Goal: Find specific page/section: Find specific page/section

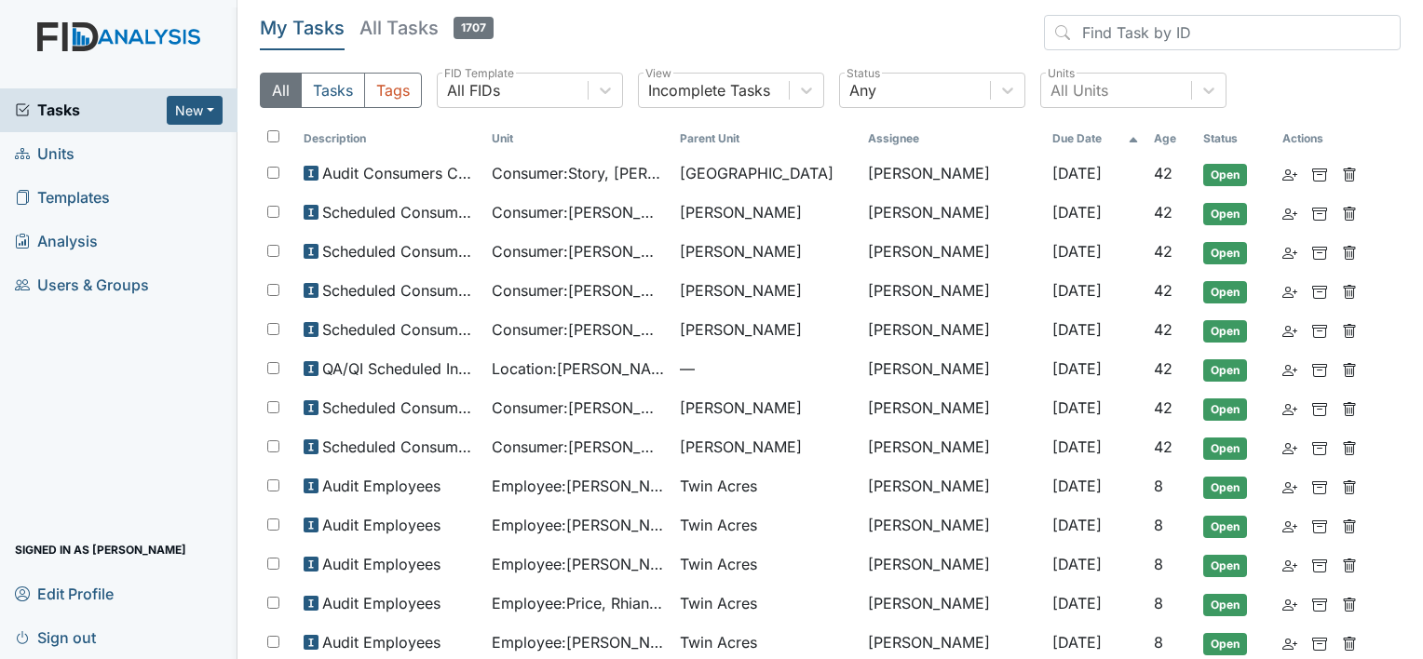
click at [62, 157] on span "Units" at bounding box center [45, 154] width 60 height 29
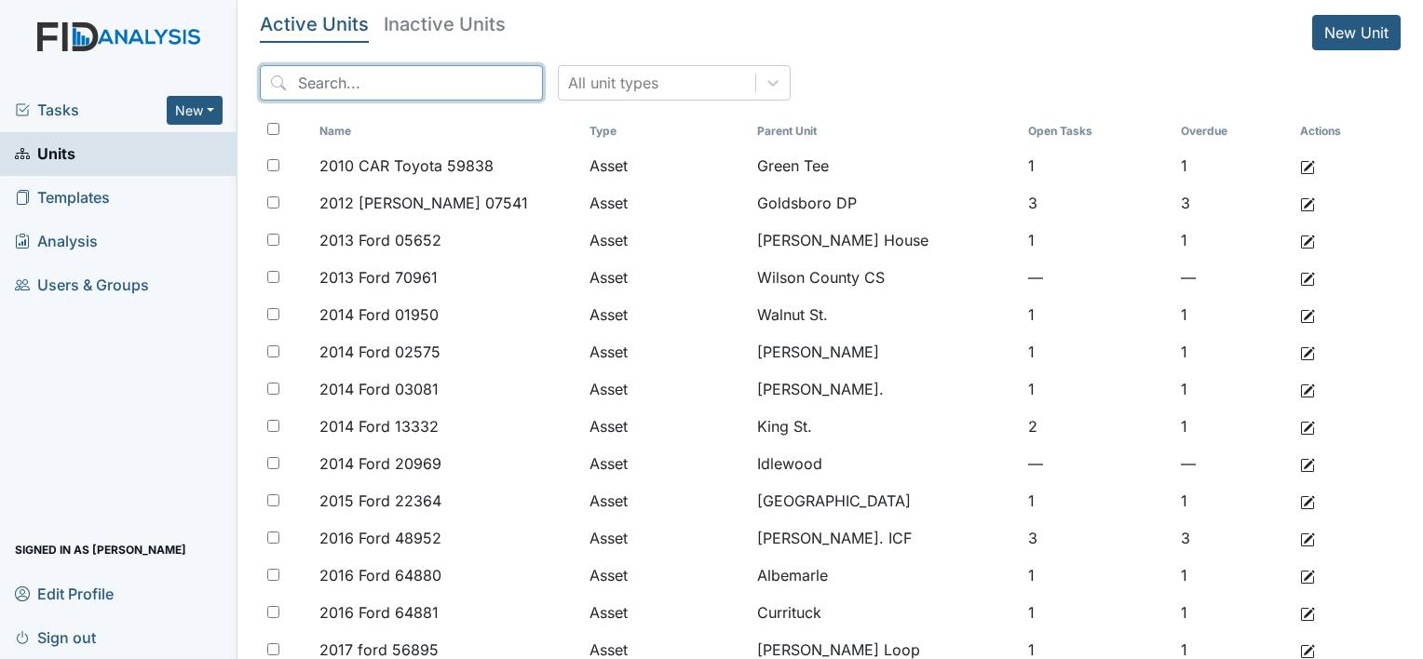
click at [349, 89] on input "search" at bounding box center [401, 82] width 283 height 35
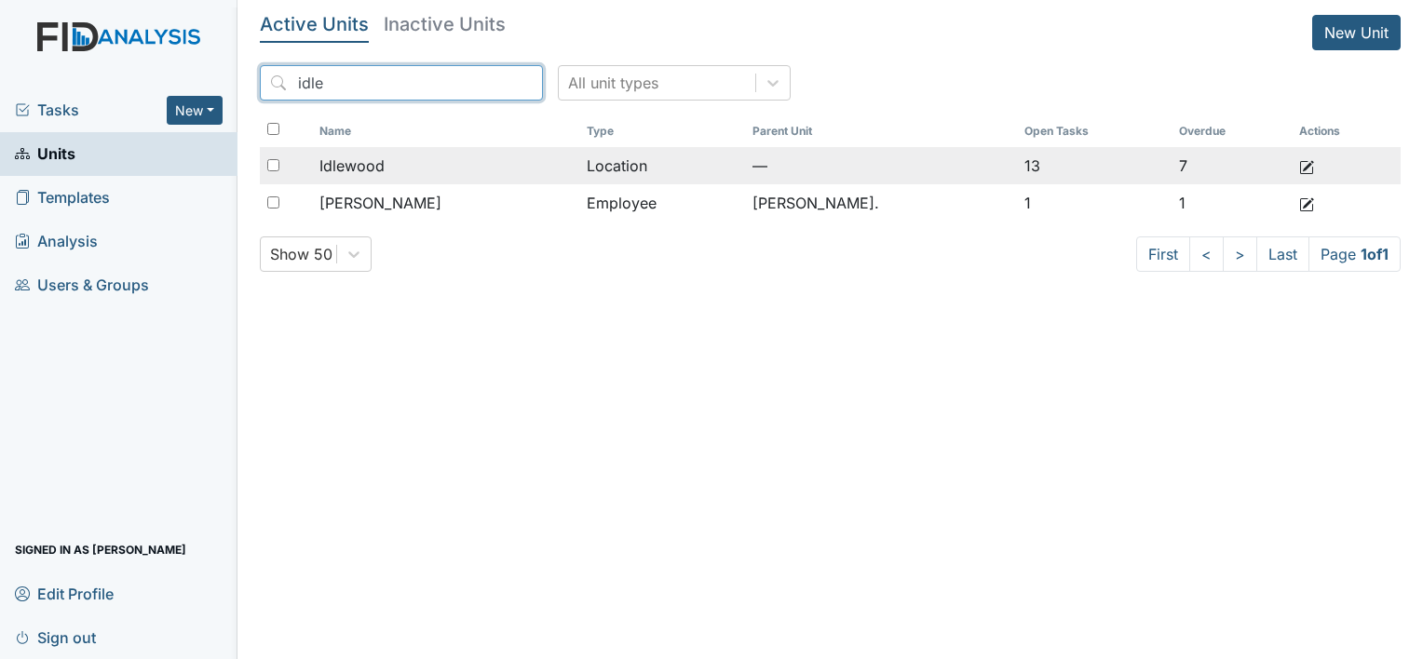
type input "idle"
click at [385, 160] on span "Idlewood" at bounding box center [351, 166] width 65 height 22
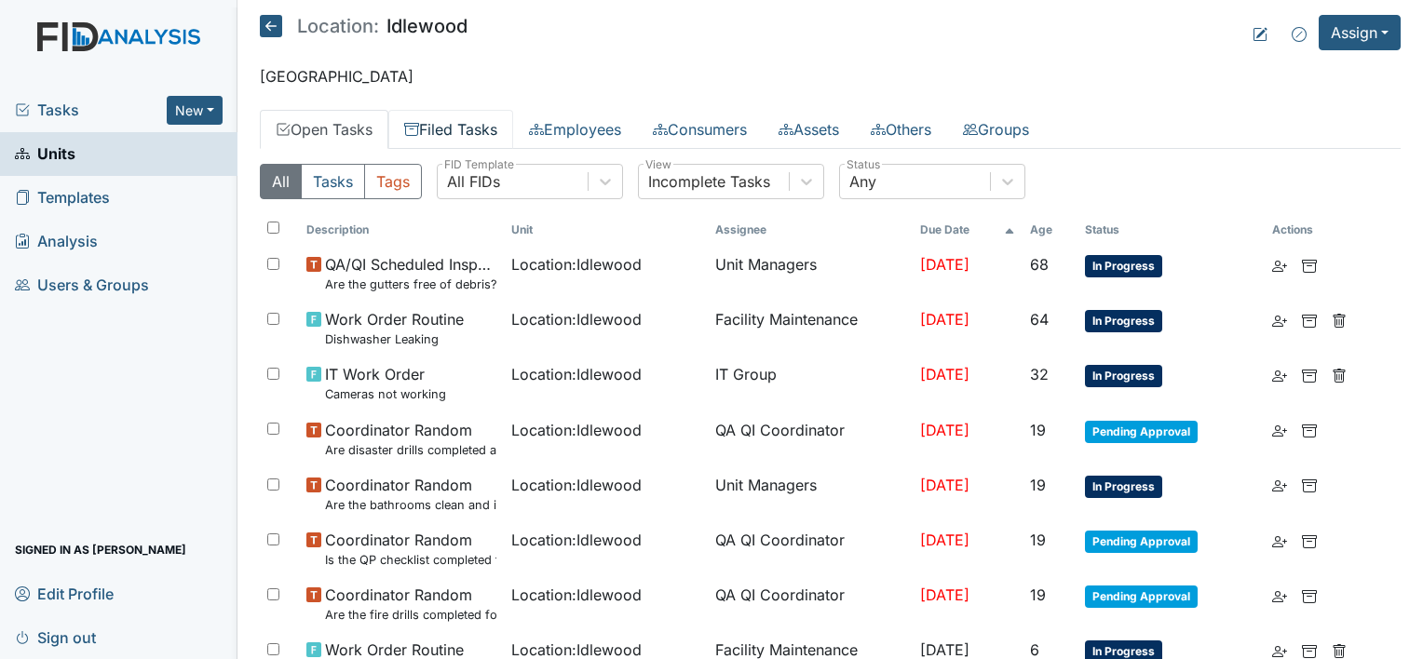
click at [454, 129] on link "Filed Tasks" at bounding box center [450, 129] width 125 height 39
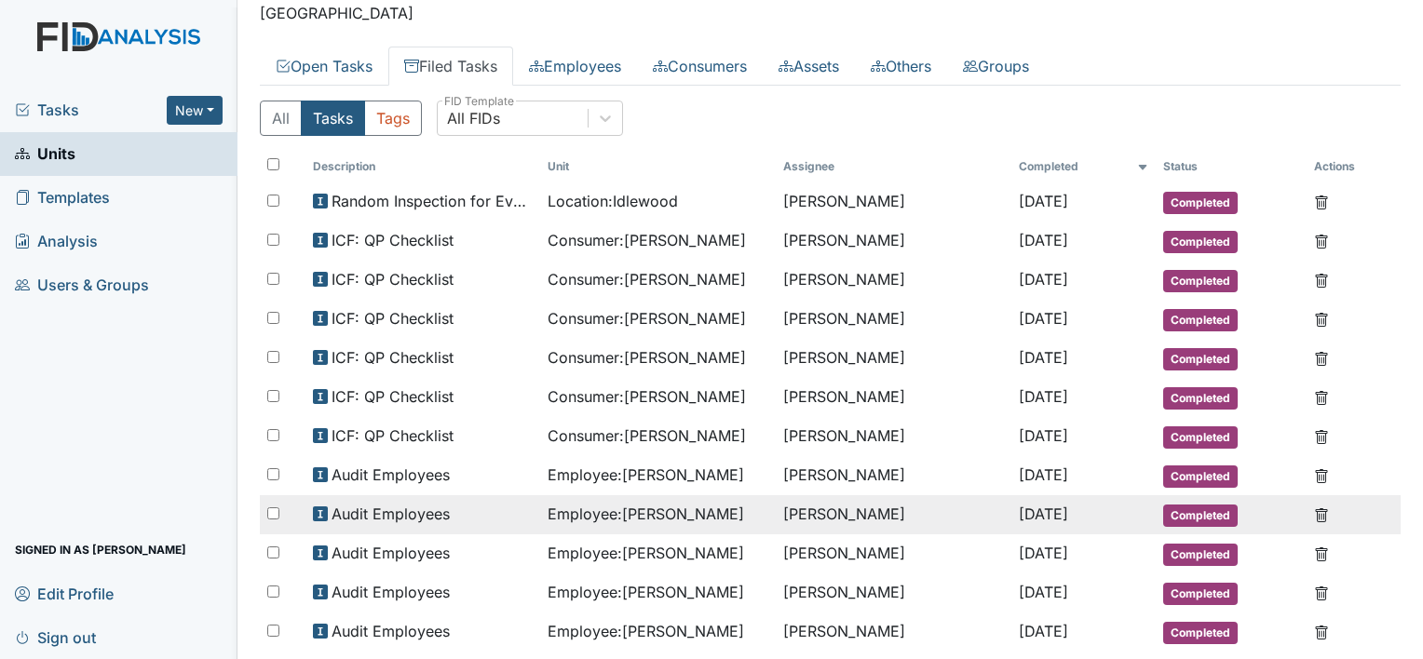
scroll to position [93, 0]
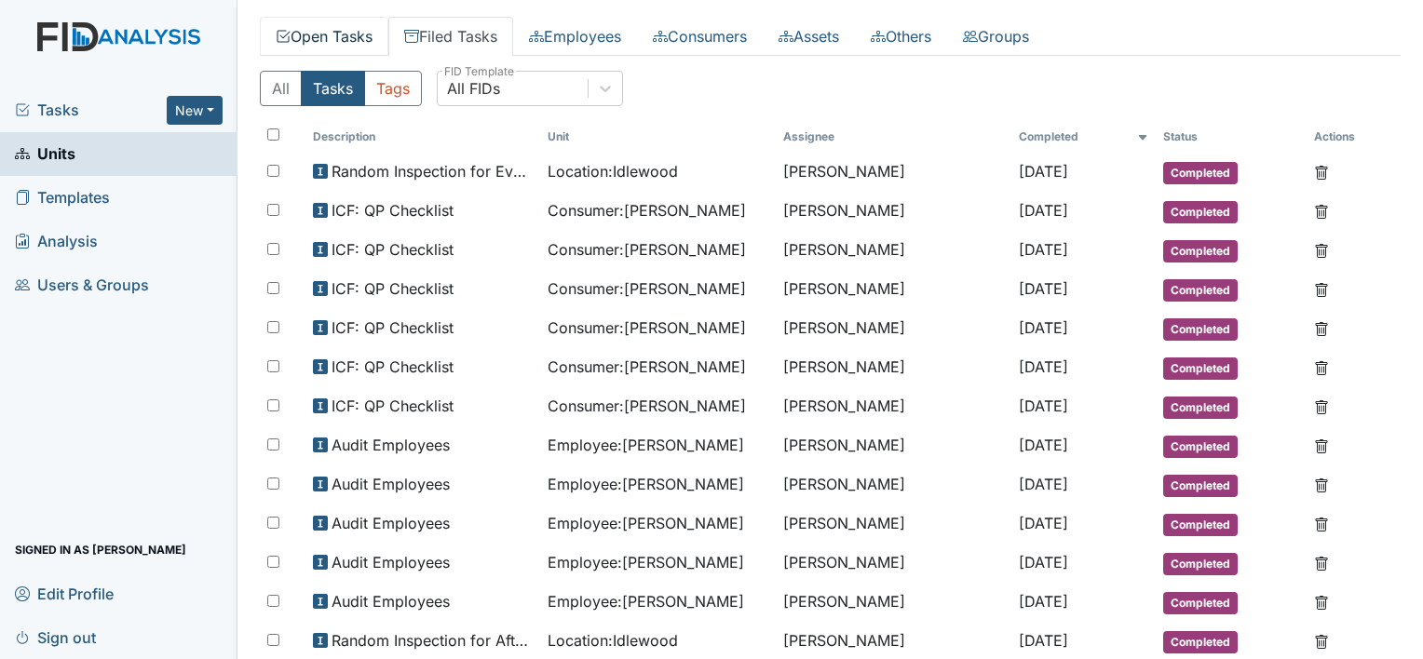
click at [322, 35] on link "Open Tasks" at bounding box center [324, 36] width 128 height 39
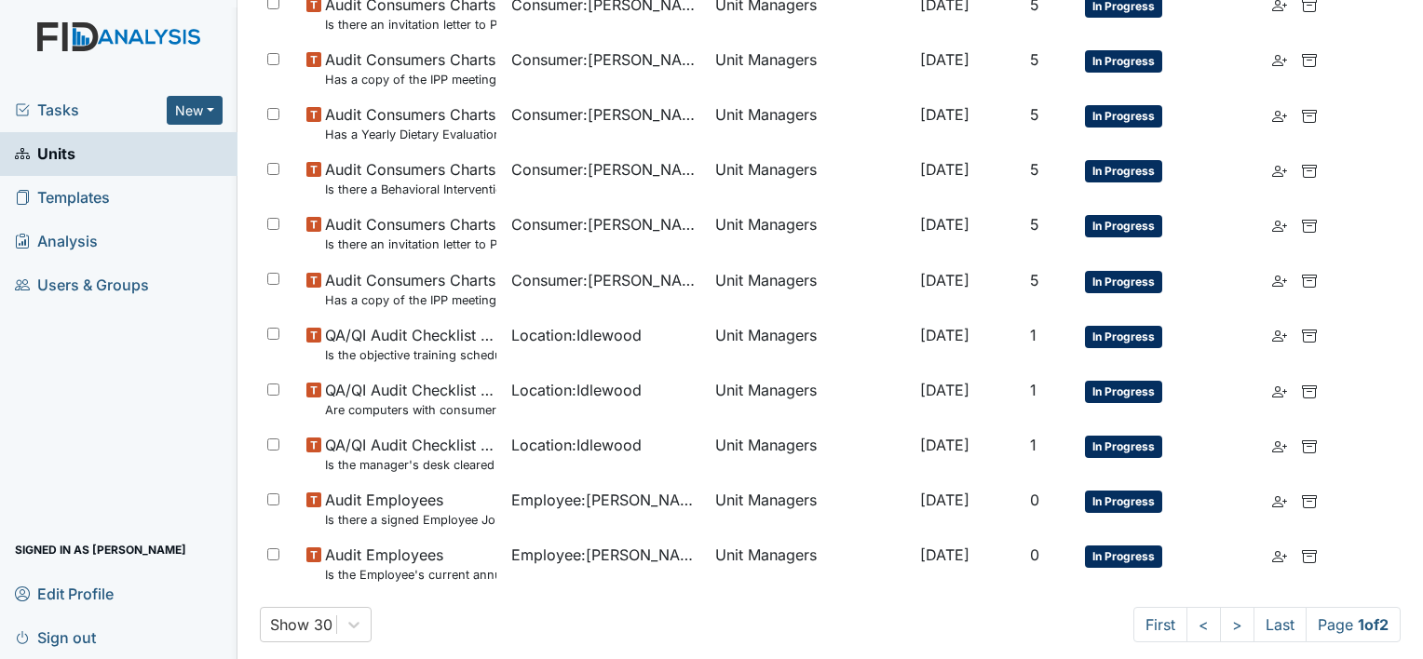
scroll to position [1334, 0]
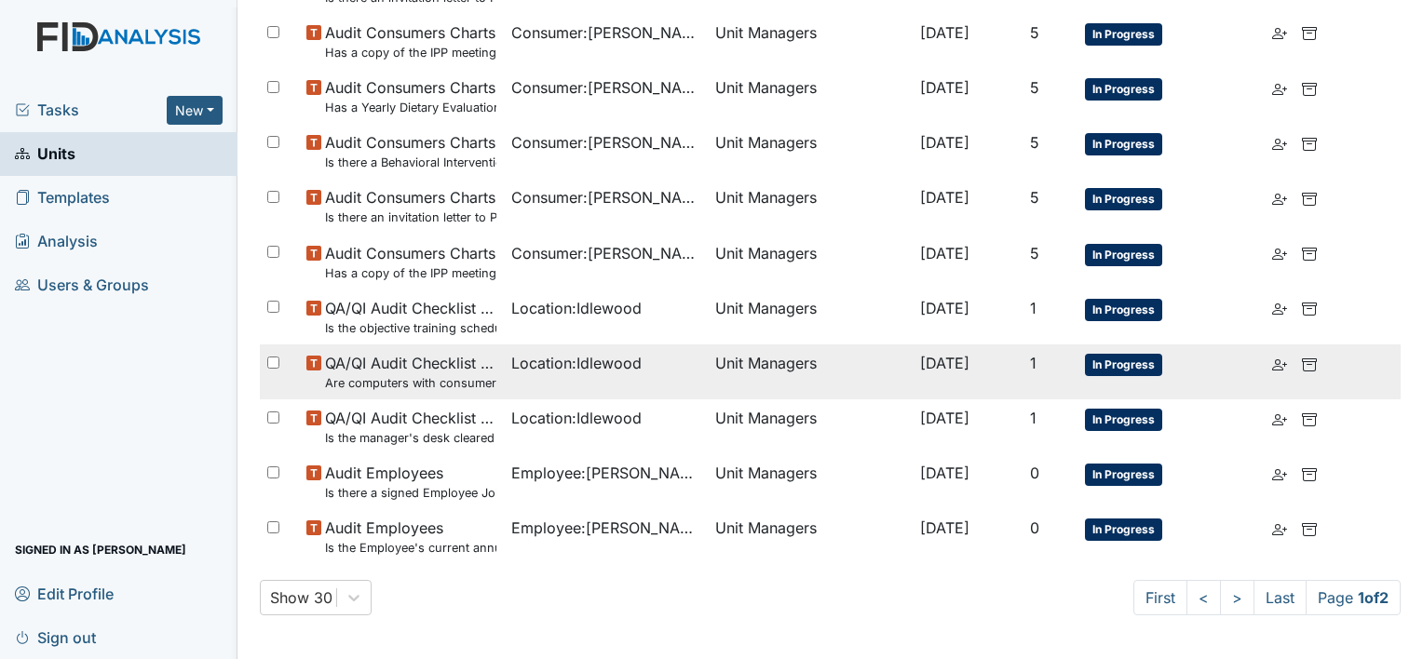
click at [969, 366] on span "Oct 13, 2025" at bounding box center [944, 363] width 49 height 19
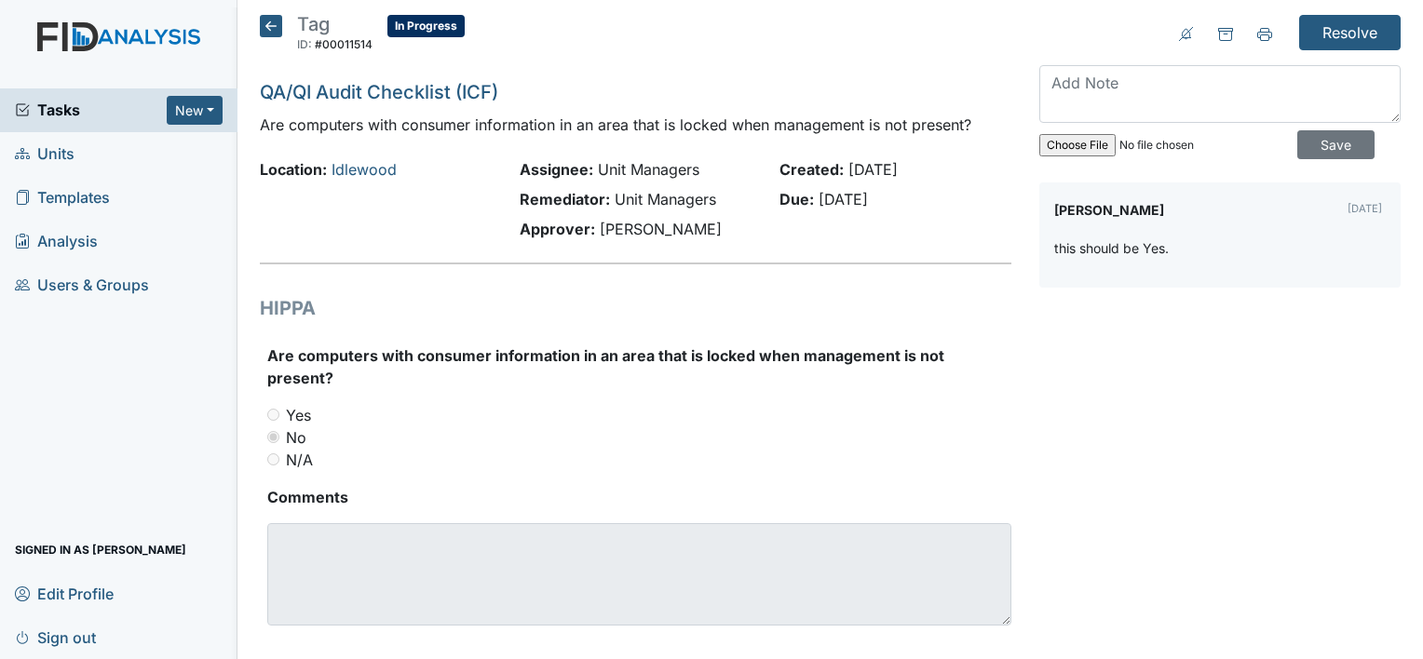
click at [270, 22] on icon at bounding box center [271, 26] width 22 height 22
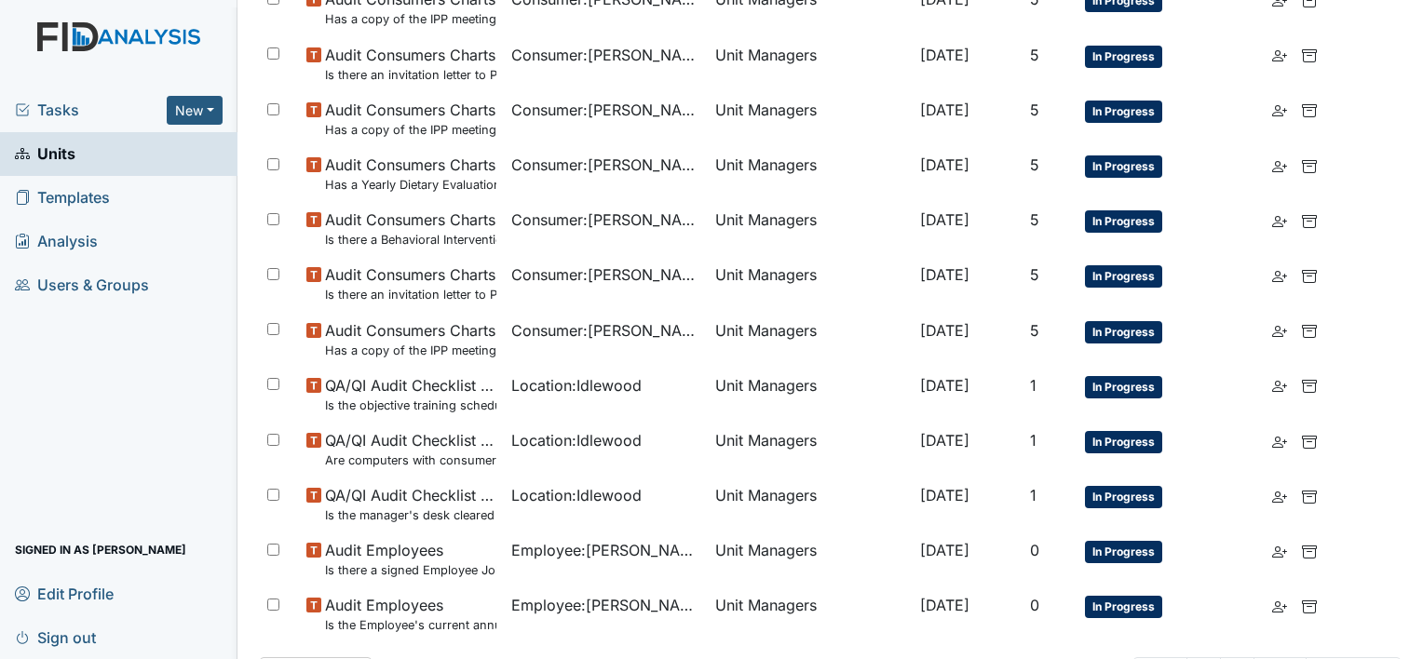
scroll to position [1334, 0]
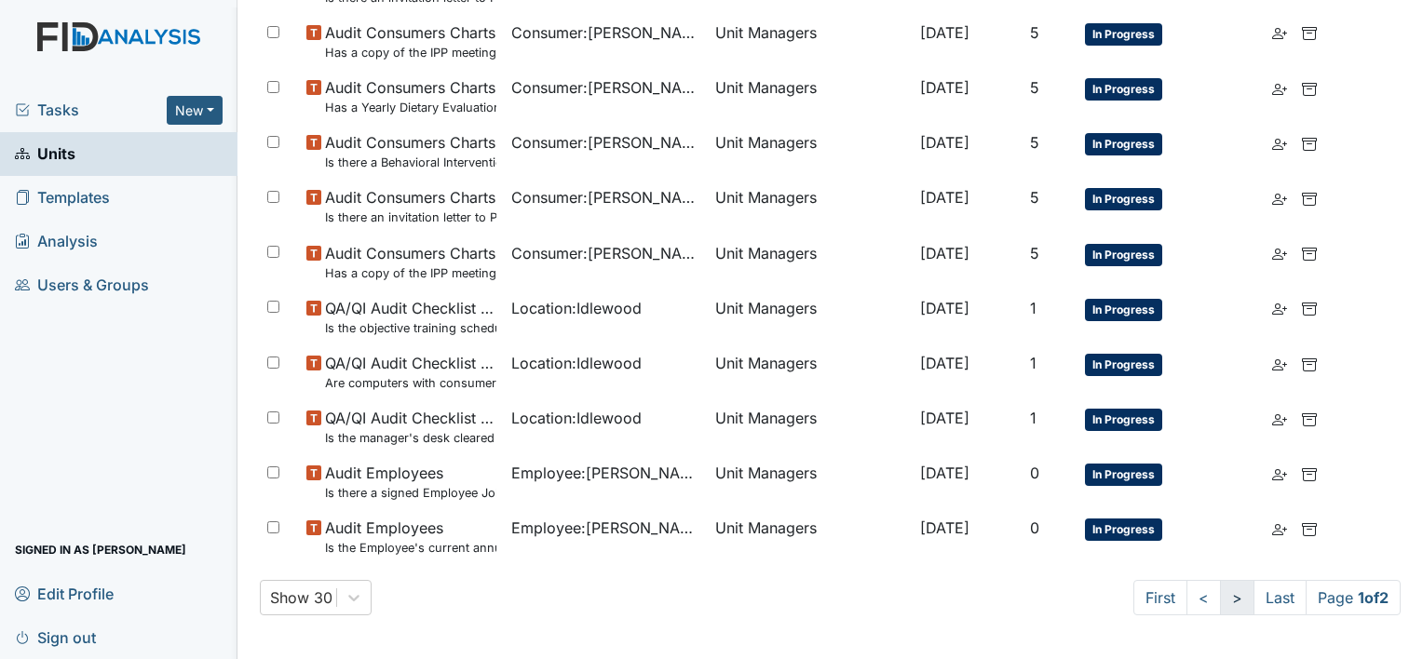
click at [1220, 603] on link ">" at bounding box center [1237, 597] width 34 height 35
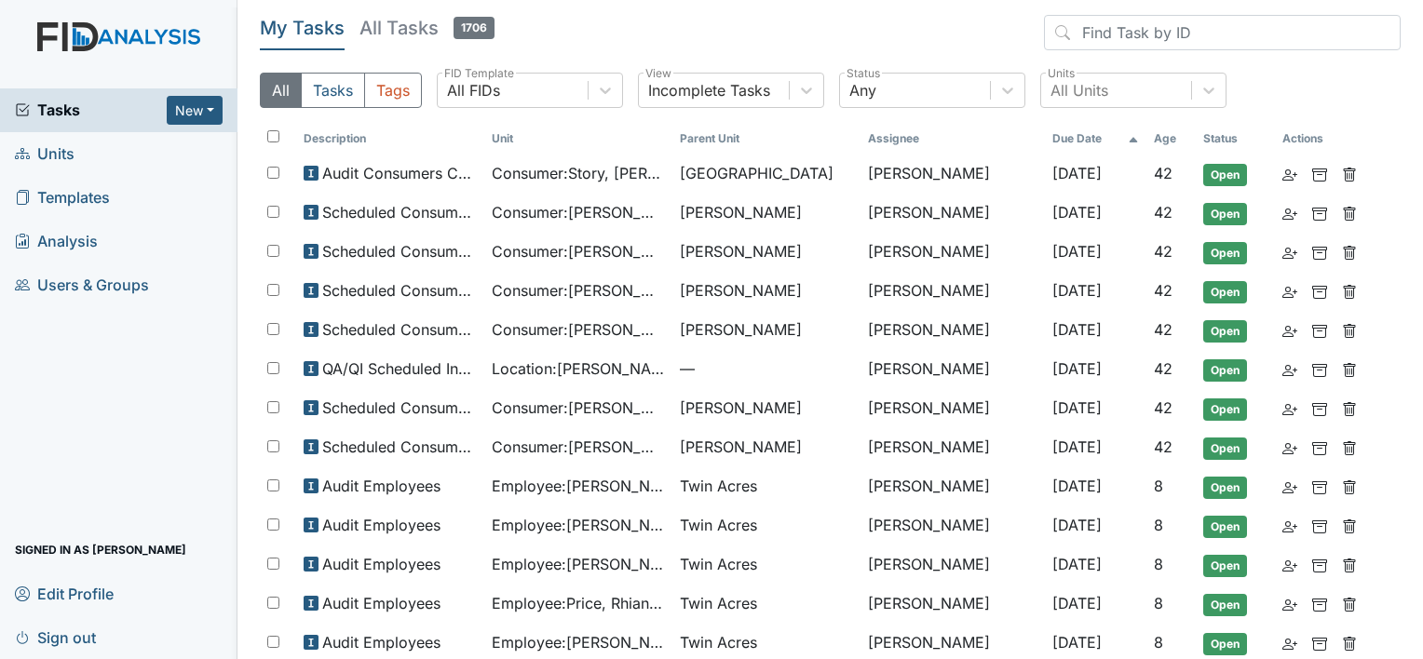
click at [73, 160] on span "Units" at bounding box center [45, 154] width 60 height 29
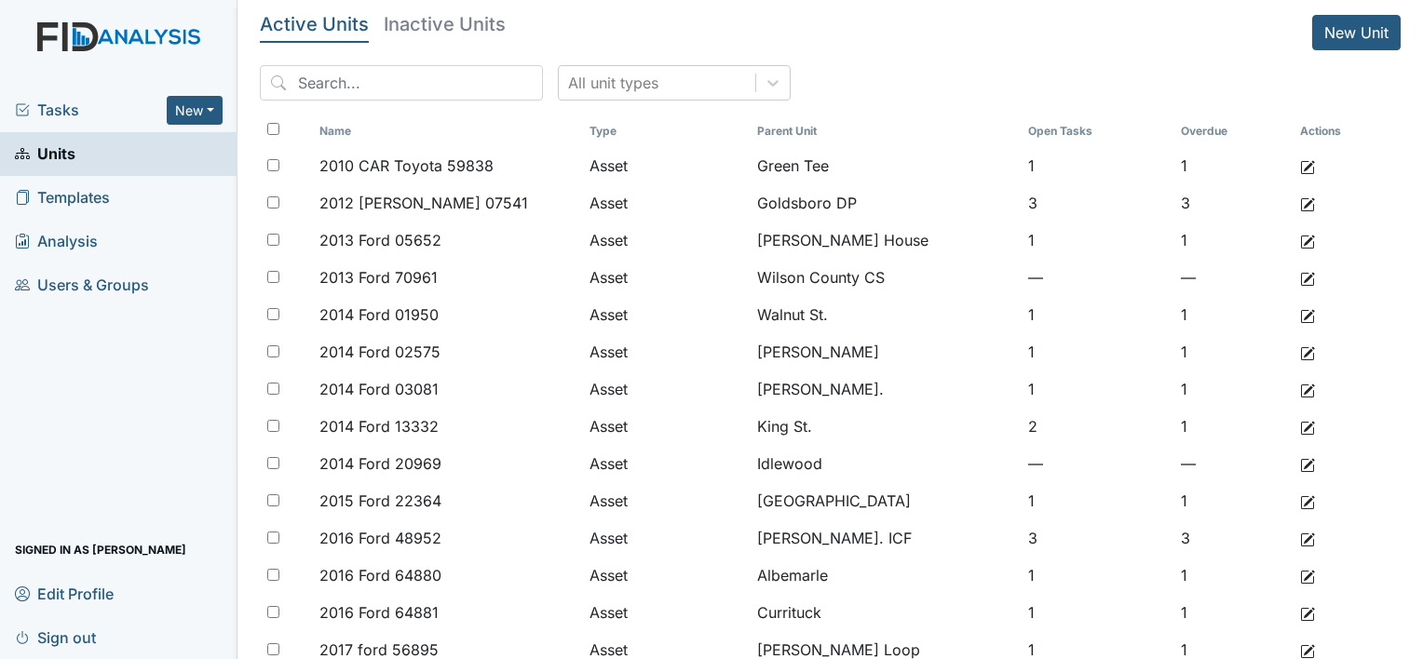
click at [112, 121] on div "Tasks New Form Inspection Document Bundle" at bounding box center [118, 110] width 237 height 44
click at [63, 108] on span "Tasks" at bounding box center [91, 110] width 152 height 22
